Goal: Contribute content

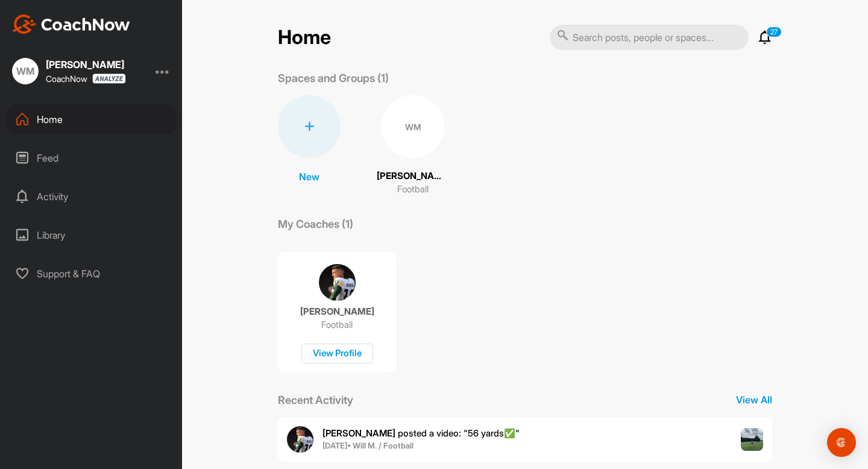
click at [402, 125] on div "WM" at bounding box center [413, 126] width 63 height 63
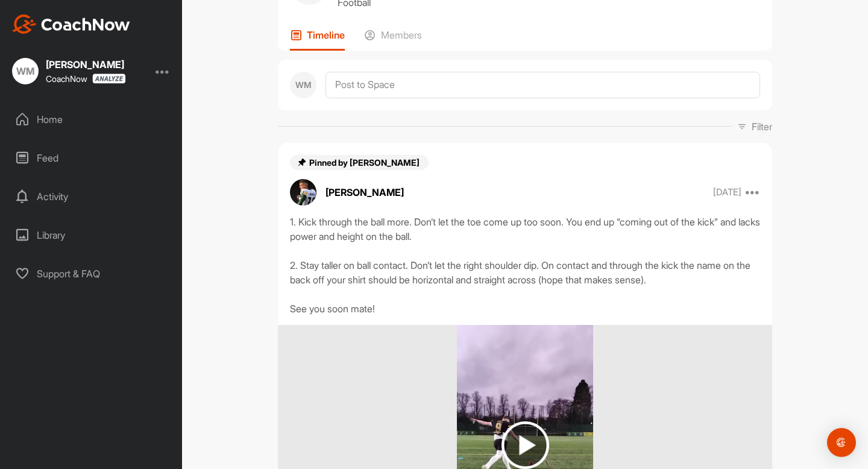
scroll to position [74, 0]
click at [410, 78] on textarea at bounding box center [543, 85] width 435 height 27
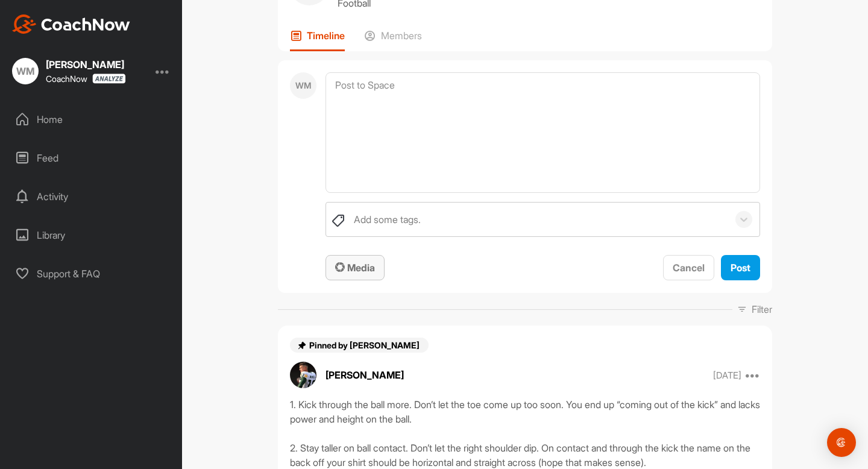
click at [353, 271] on span "Media" at bounding box center [355, 268] width 40 height 12
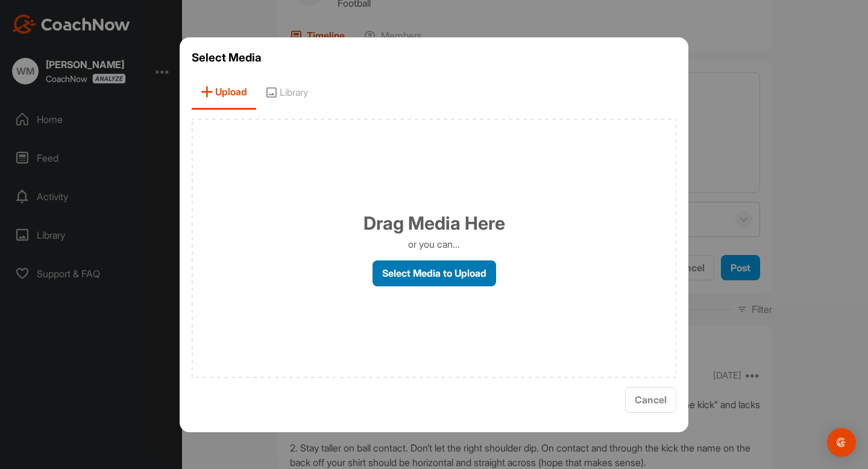
click at [404, 269] on label "Select Media to Upload" at bounding box center [435, 273] width 124 height 26
click at [0, 0] on input "Select Media to Upload" at bounding box center [0, 0] width 0 height 0
click at [421, 278] on label "Select Media to Upload" at bounding box center [435, 273] width 124 height 26
click at [0, 0] on input "Select Media to Upload" at bounding box center [0, 0] width 0 height 0
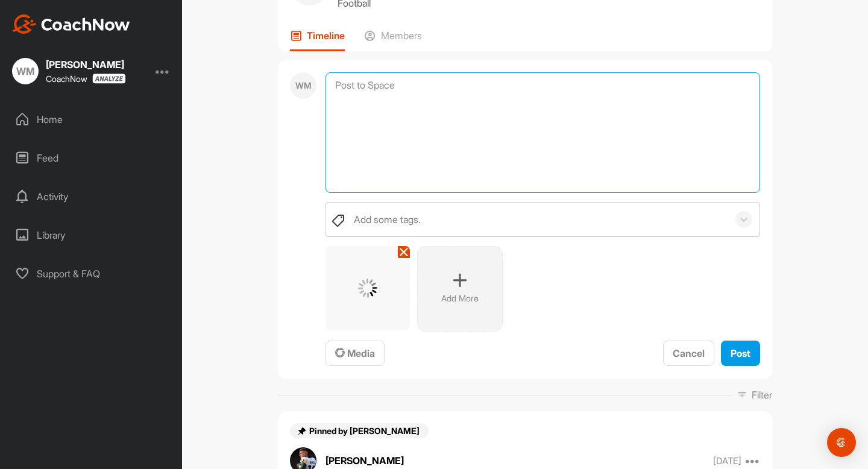
click at [370, 102] on textarea at bounding box center [543, 132] width 435 height 121
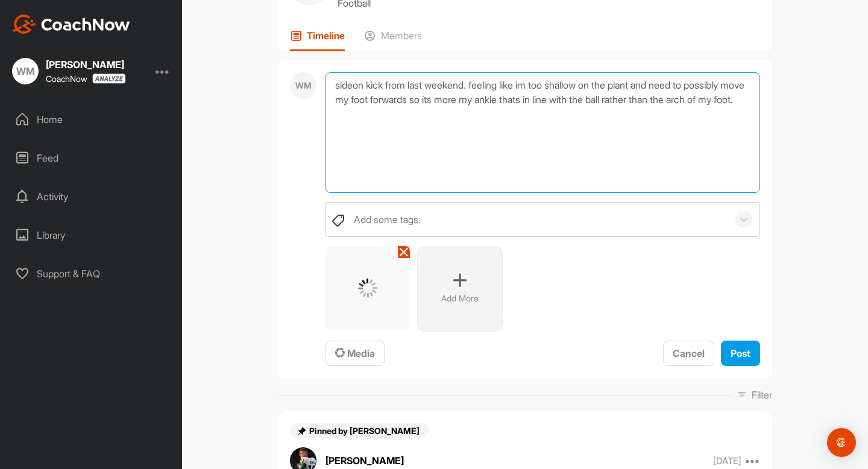
click at [353, 87] on textarea "sideon kick from last weekend. feeling like im too shallow on the plant and nee…" at bounding box center [543, 132] width 435 height 121
type textarea "side-on kick from last weekend. feeling like im too shallow on the plant and ne…"
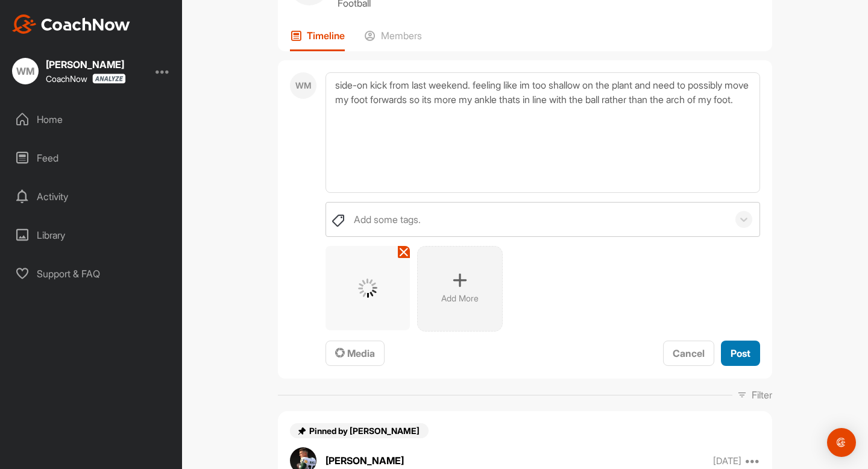
click at [736, 350] on span "Post" at bounding box center [741, 353] width 20 height 12
